Goal: Information Seeking & Learning: Learn about a topic

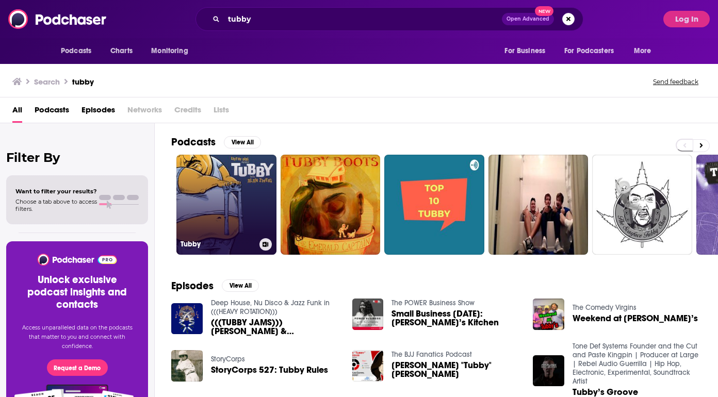
click at [228, 207] on link "Tubby" at bounding box center [226, 205] width 100 height 100
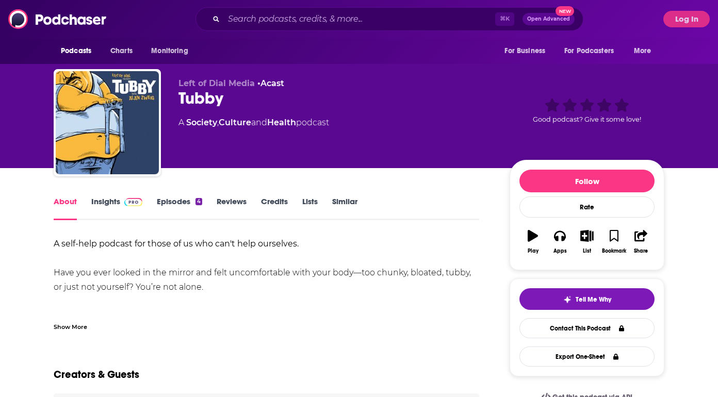
scroll to position [122, 0]
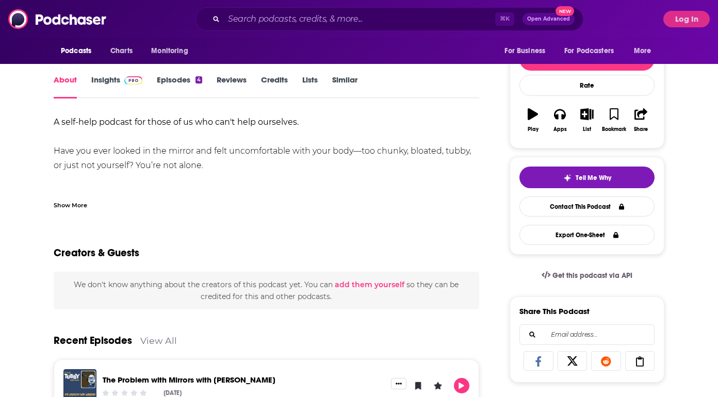
click at [104, 85] on link "Insights" at bounding box center [116, 87] width 51 height 24
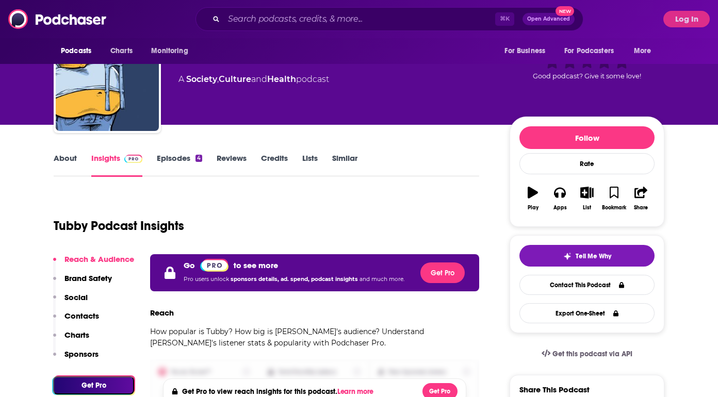
scroll to position [121, 0]
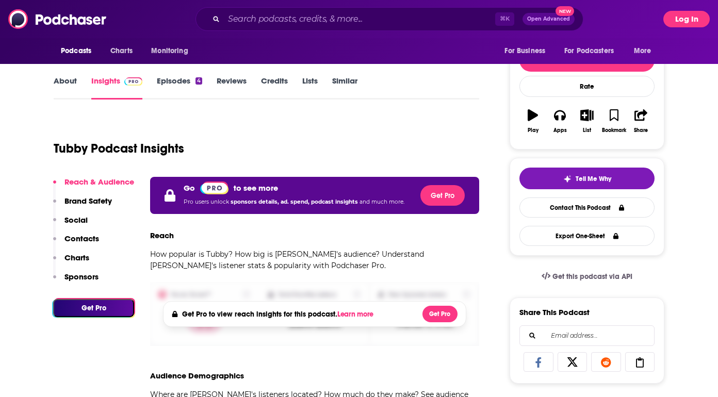
click at [678, 24] on button "Log In" at bounding box center [686, 19] width 46 height 17
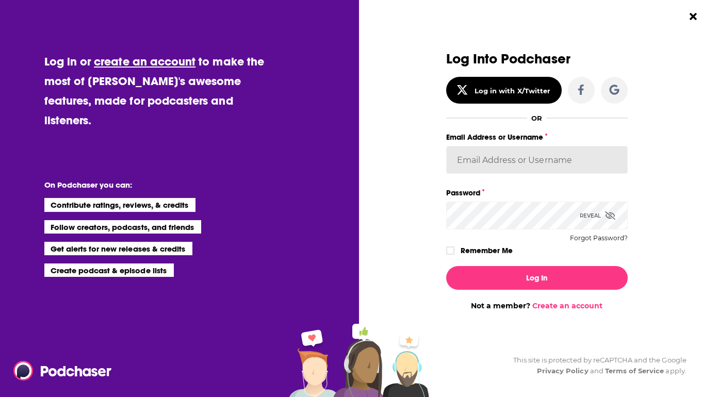
click at [490, 161] on input "Email Address or Username" at bounding box center [537, 160] width 182 height 28
type input "[PERSON_NAME][EMAIL_ADDRESS][DOMAIN_NAME]"
click at [446, 266] on button "Log In" at bounding box center [537, 278] width 182 height 24
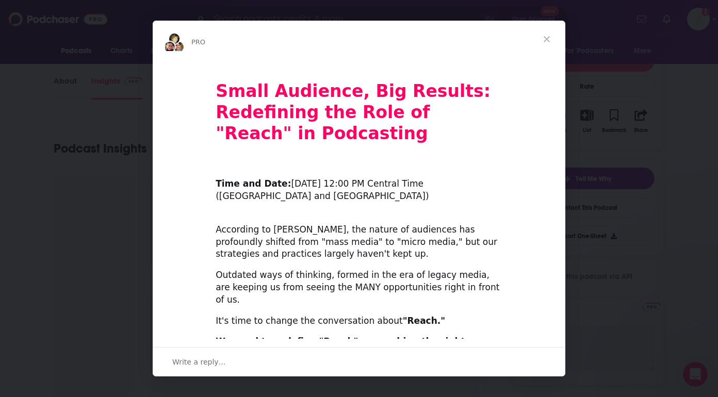
click at [547, 34] on span "Close" at bounding box center [546, 39] width 37 height 37
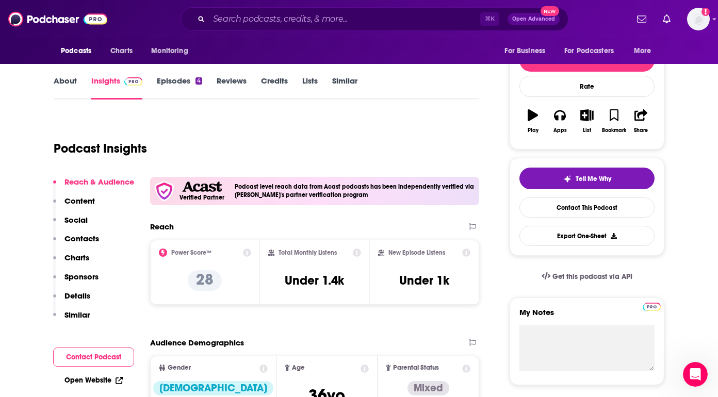
click at [78, 254] on p "Charts" at bounding box center [76, 258] width 25 height 10
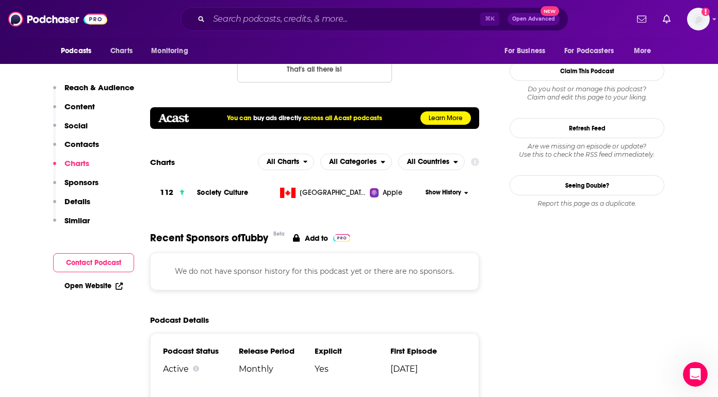
scroll to position [924, 0]
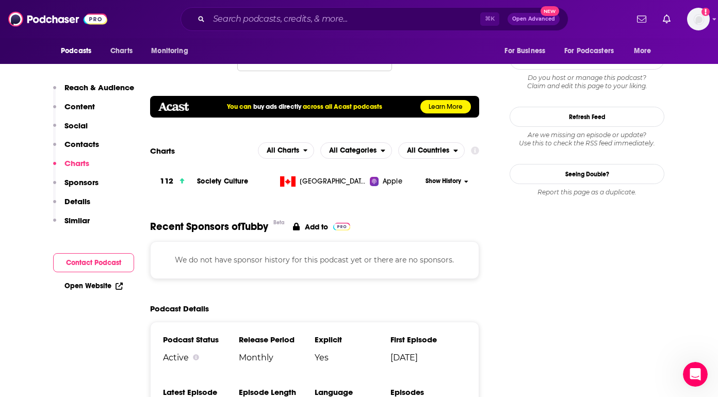
click at [442, 183] on span "Show History" at bounding box center [443, 181] width 36 height 9
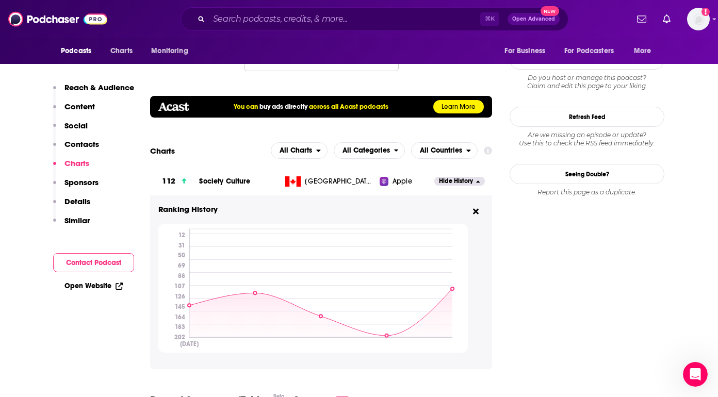
click at [442, 183] on span "Hide History" at bounding box center [456, 181] width 34 height 9
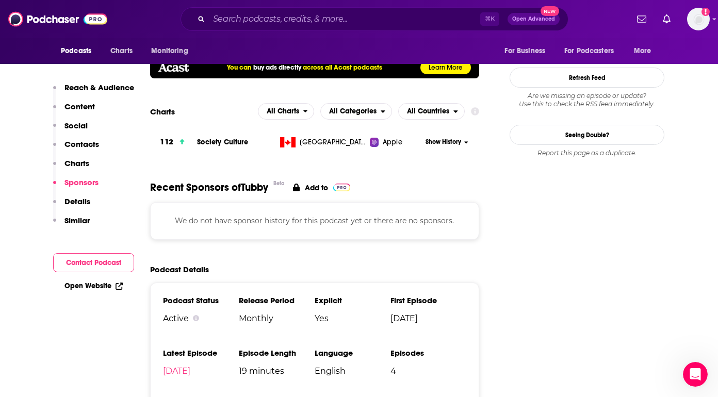
scroll to position [915, 0]
